Goal: Find specific page/section: Find specific page/section

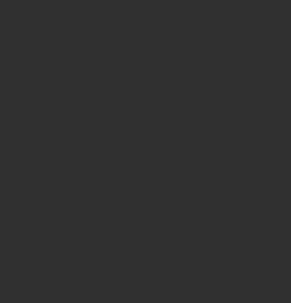
select select "10"
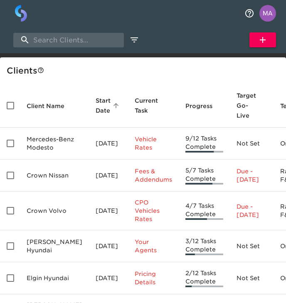
click at [65, 47] on div "Show My Tasks New Client" at bounding box center [143, 40] width 286 height 27
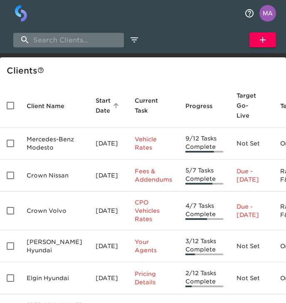
click at [70, 38] on input "search" at bounding box center [68, 40] width 111 height 15
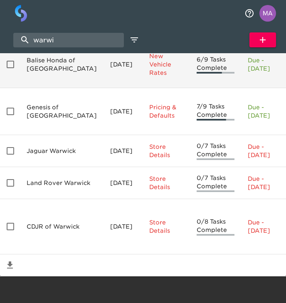
scroll to position [135, 0]
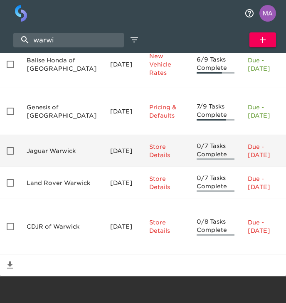
type input "warwi"
click at [45, 143] on td "Jaguar Warwick" at bounding box center [62, 151] width 84 height 32
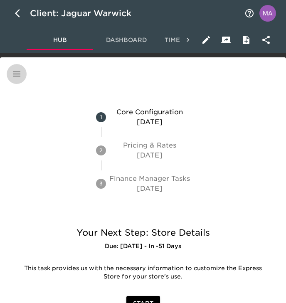
click at [8, 77] on button "button" at bounding box center [17, 74] width 20 height 20
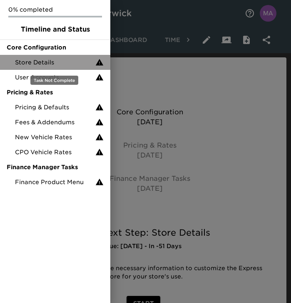
click at [47, 64] on span "Store Details" at bounding box center [55, 62] width 80 height 8
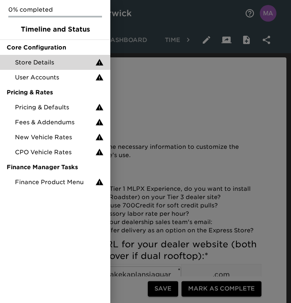
click at [131, 126] on div at bounding box center [145, 151] width 291 height 303
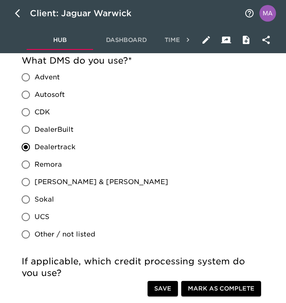
scroll to position [1034, 0]
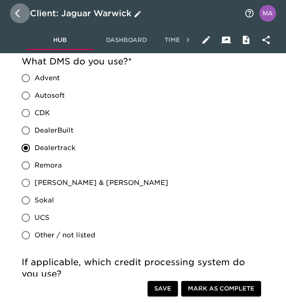
click at [15, 9] on icon "button" at bounding box center [20, 13] width 10 height 10
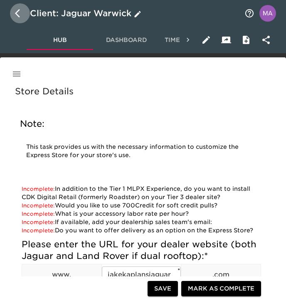
select select "10"
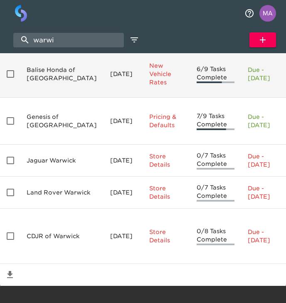
scroll to position [79, 0]
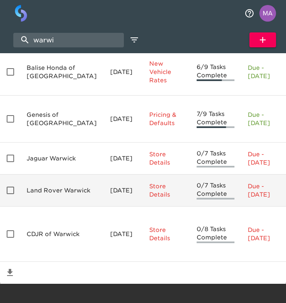
click at [49, 207] on td "Land Rover Warwick" at bounding box center [62, 191] width 84 height 32
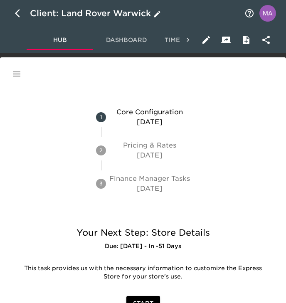
click at [13, 17] on button "button" at bounding box center [20, 13] width 20 height 20
select select "10"
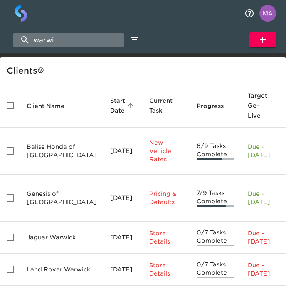
click at [54, 42] on input "warwi" at bounding box center [68, 40] width 111 height 15
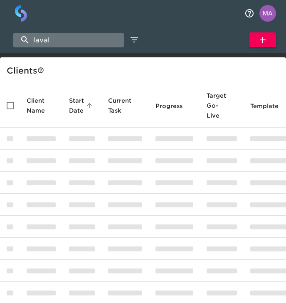
type input "laval"
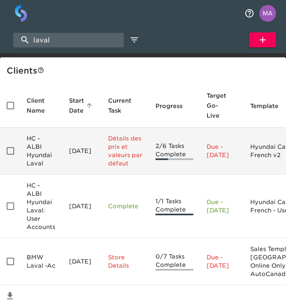
scroll to position [52, 0]
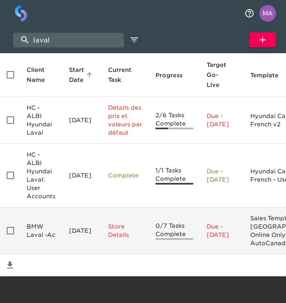
click at [40, 217] on td "BMW Laval -Ac" at bounding box center [41, 230] width 42 height 47
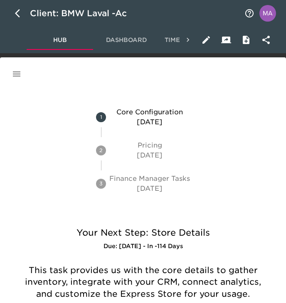
click at [12, 80] on button "button" at bounding box center [17, 74] width 20 height 20
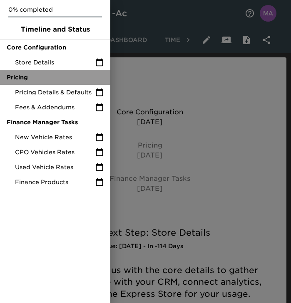
click at [50, 70] on div "Pricing" at bounding box center [55, 77] width 110 height 15
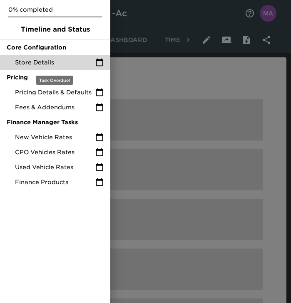
click at [50, 62] on span "Store Details" at bounding box center [55, 62] width 80 height 8
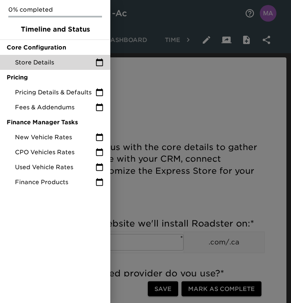
click at [150, 166] on div at bounding box center [145, 151] width 291 height 303
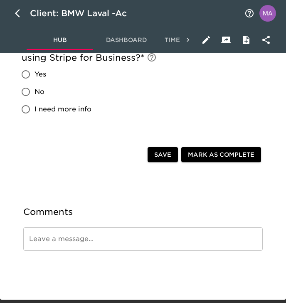
scroll to position [944, 0]
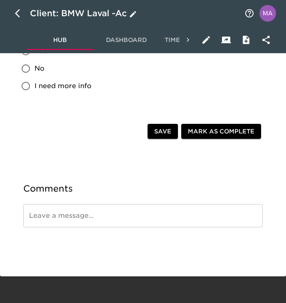
click at [20, 7] on button "button" at bounding box center [20, 13] width 20 height 20
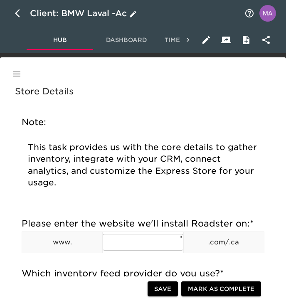
select select "10"
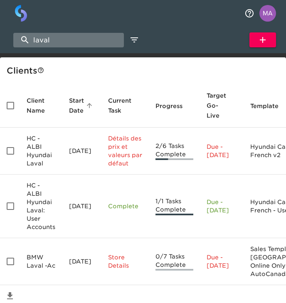
click at [72, 43] on input "laval" at bounding box center [68, 40] width 111 height 15
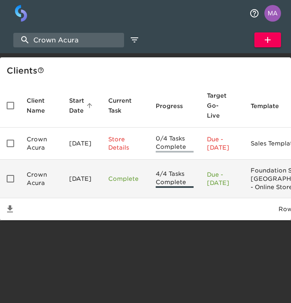
type input "Crown Acura"
click at [25, 184] on td "Crown Acura" at bounding box center [41, 179] width 42 height 39
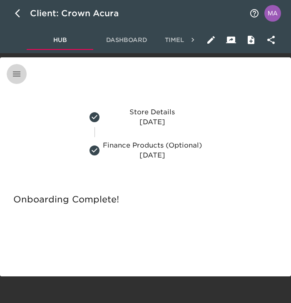
click at [22, 77] on button "button" at bounding box center [17, 74] width 20 height 20
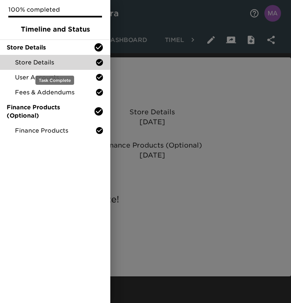
click at [35, 64] on span "Store Details" at bounding box center [55, 62] width 80 height 8
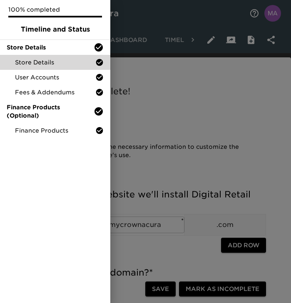
click at [163, 111] on div at bounding box center [145, 151] width 291 height 303
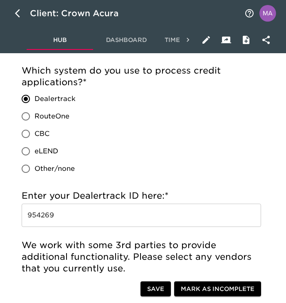
scroll to position [710, 0]
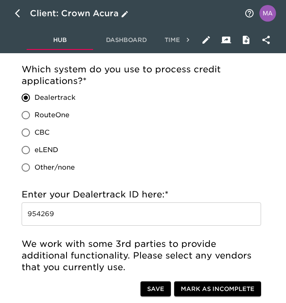
click at [22, 17] on icon "button" at bounding box center [20, 13] width 10 height 10
select select "10"
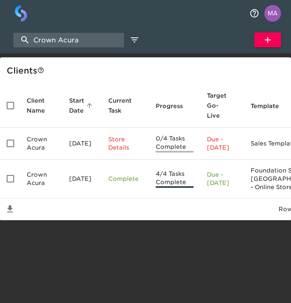
click at [95, 48] on div "Crown Acura Show My Tasks New Client" at bounding box center [145, 40] width 291 height 27
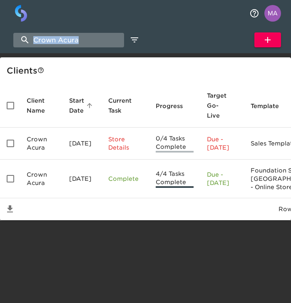
click at [95, 47] on input "Crown Acura" at bounding box center [68, 40] width 111 height 15
type input "C"
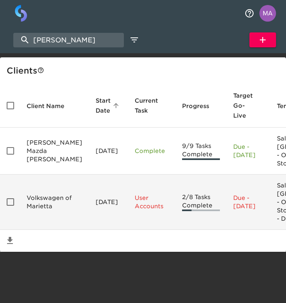
type input "[PERSON_NAME]"
click at [62, 223] on td "Volkswagen of Marietta" at bounding box center [54, 202] width 69 height 55
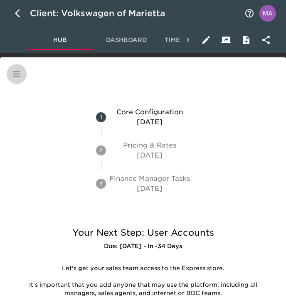
click at [15, 71] on icon "button" at bounding box center [17, 74] width 10 height 10
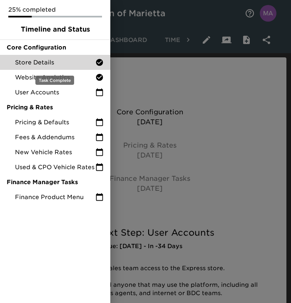
click at [40, 62] on span "Store Details" at bounding box center [55, 62] width 80 height 8
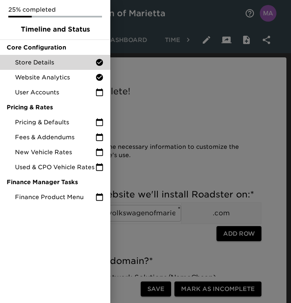
click at [202, 164] on div at bounding box center [145, 151] width 291 height 303
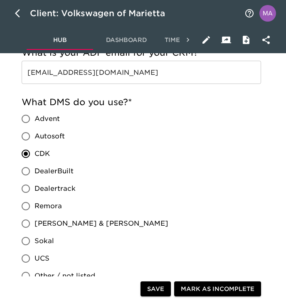
scroll to position [606, 0]
